Goal: Transaction & Acquisition: Download file/media

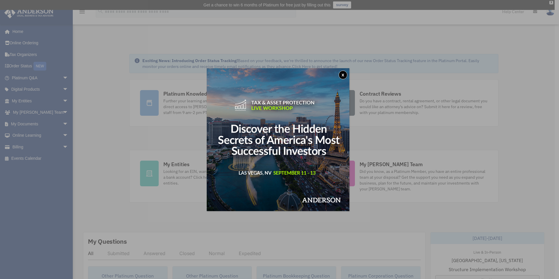
click at [346, 74] on button "x" at bounding box center [343, 74] width 9 height 9
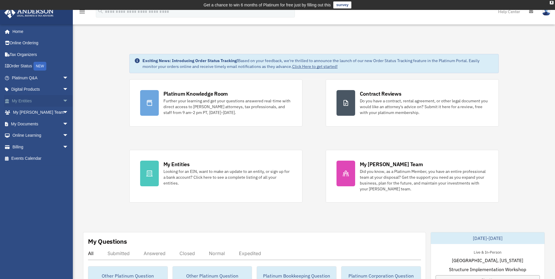
click at [25, 101] on link "My Entities arrow_drop_down" at bounding box center [40, 101] width 73 height 12
click at [63, 100] on span "arrow_drop_down" at bounding box center [69, 101] width 12 height 12
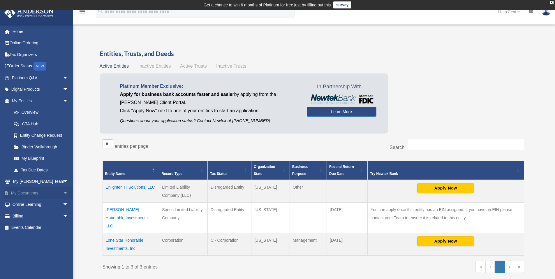
click at [29, 192] on link "My Documents arrow_drop_down" at bounding box center [40, 193] width 73 height 12
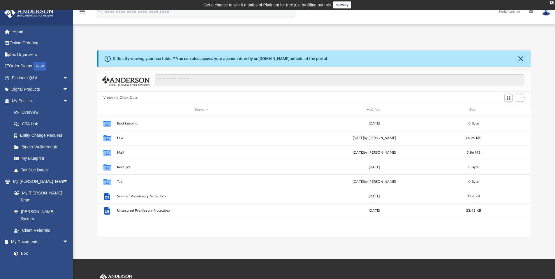
scroll to position [128, 429]
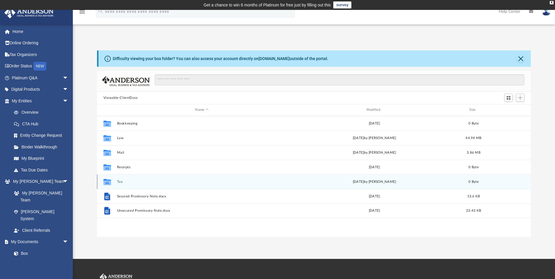
click at [126, 182] on button "Tax" at bounding box center [202, 182] width 170 height 4
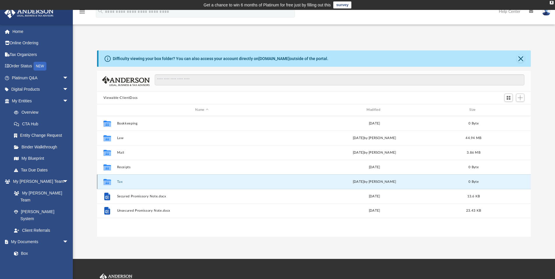
click at [126, 182] on button "Tax" at bounding box center [202, 182] width 170 height 4
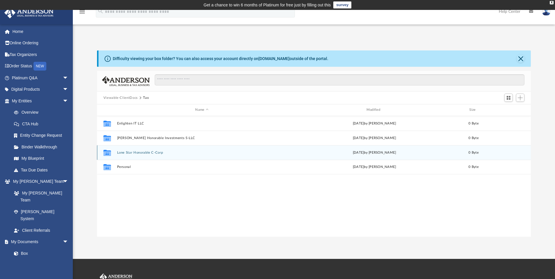
click at [138, 151] on button "Lone Star Honorable C-Corp" at bounding box center [202, 153] width 170 height 4
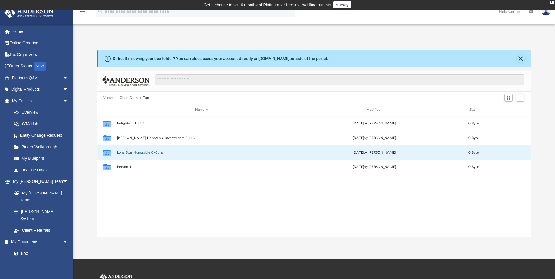
click at [138, 151] on button "Lone Star Honorable C-Corp" at bounding box center [202, 153] width 170 height 4
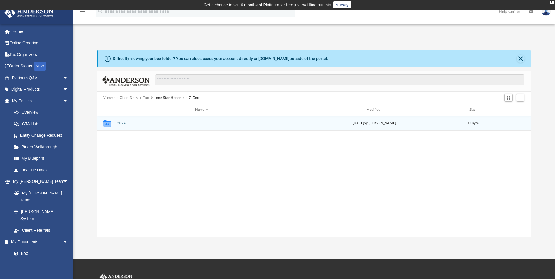
click at [123, 124] on button "2024" at bounding box center [202, 123] width 170 height 4
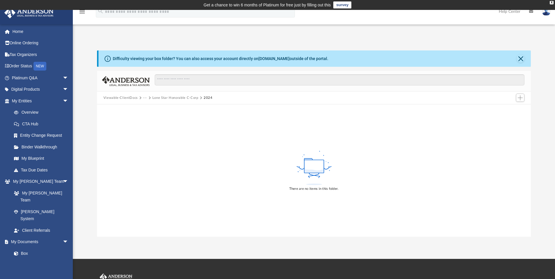
click at [130, 99] on button "Viewable-ClientDocs" at bounding box center [120, 97] width 34 height 5
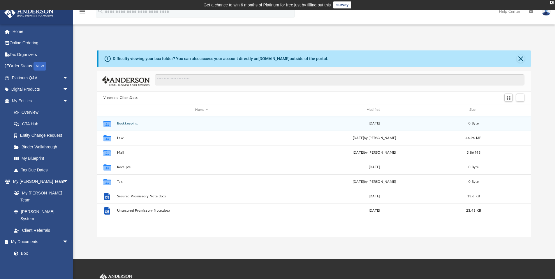
click at [123, 123] on button "Bookkeeping" at bounding box center [202, 123] width 170 height 4
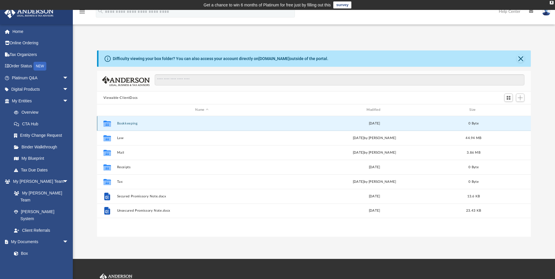
click at [123, 123] on button "Bookkeeping" at bounding box center [202, 123] width 170 height 4
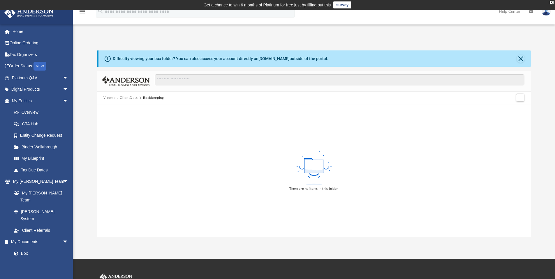
click at [128, 98] on button "Viewable-ClientDocs" at bounding box center [120, 97] width 34 height 5
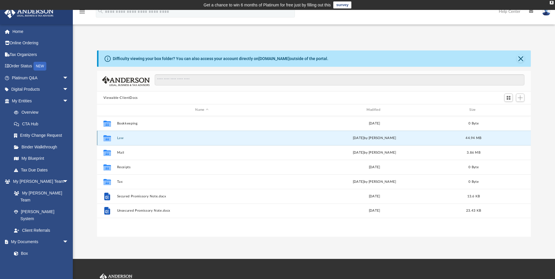
click at [121, 136] on button "Law" at bounding box center [202, 138] width 170 height 4
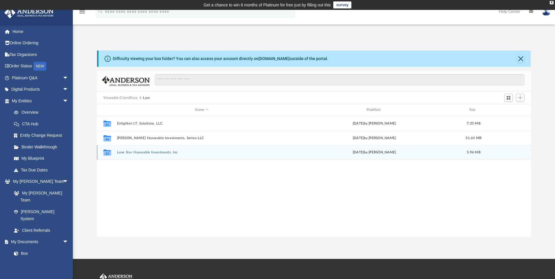
click at [121, 151] on button "Lone Star Honorable Investments, Inc" at bounding box center [202, 152] width 170 height 4
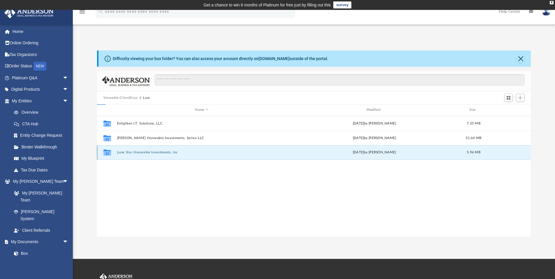
click at [121, 151] on button "Lone Star Honorable Investments, Inc" at bounding box center [202, 152] width 170 height 4
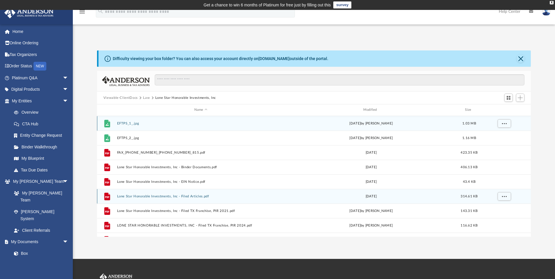
scroll to position [10, 0]
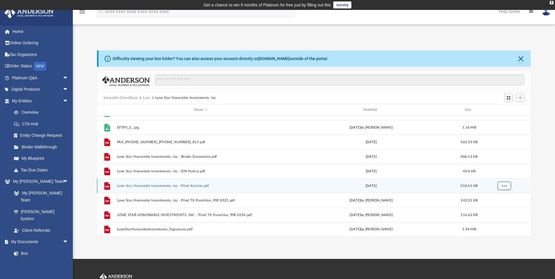
click at [503, 186] on span "More options" at bounding box center [503, 185] width 5 height 3
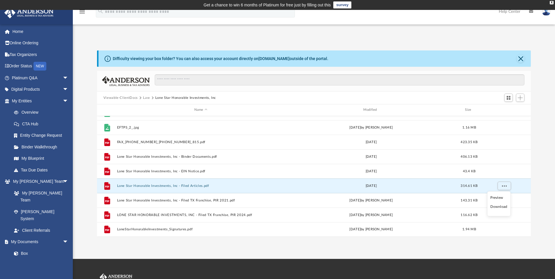
click at [501, 207] on li "Download" at bounding box center [498, 207] width 17 height 6
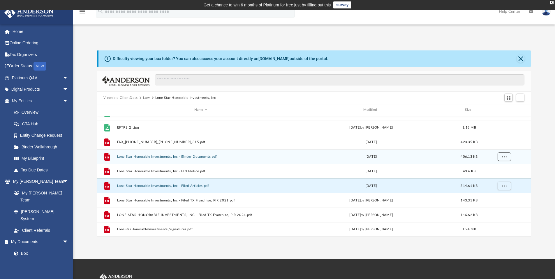
click at [505, 158] on span "More options" at bounding box center [503, 156] width 5 height 3
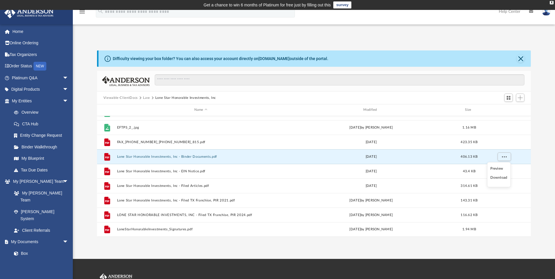
click at [500, 176] on li "Download" at bounding box center [498, 177] width 17 height 6
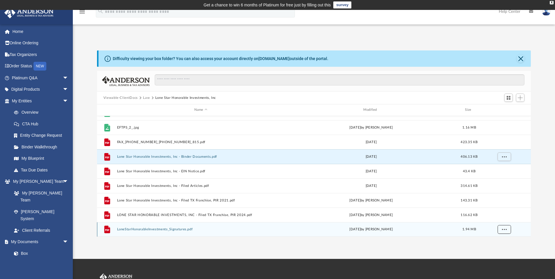
click at [506, 230] on button "More options" at bounding box center [503, 229] width 13 height 9
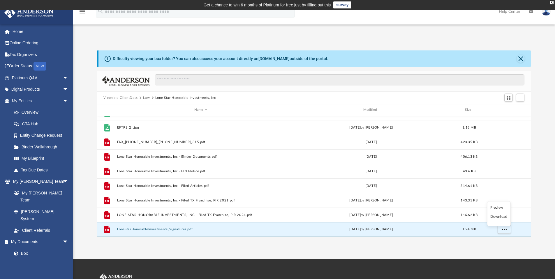
click at [499, 217] on li "Download" at bounding box center [498, 216] width 17 height 6
